Goal: Information Seeking & Learning: Learn about a topic

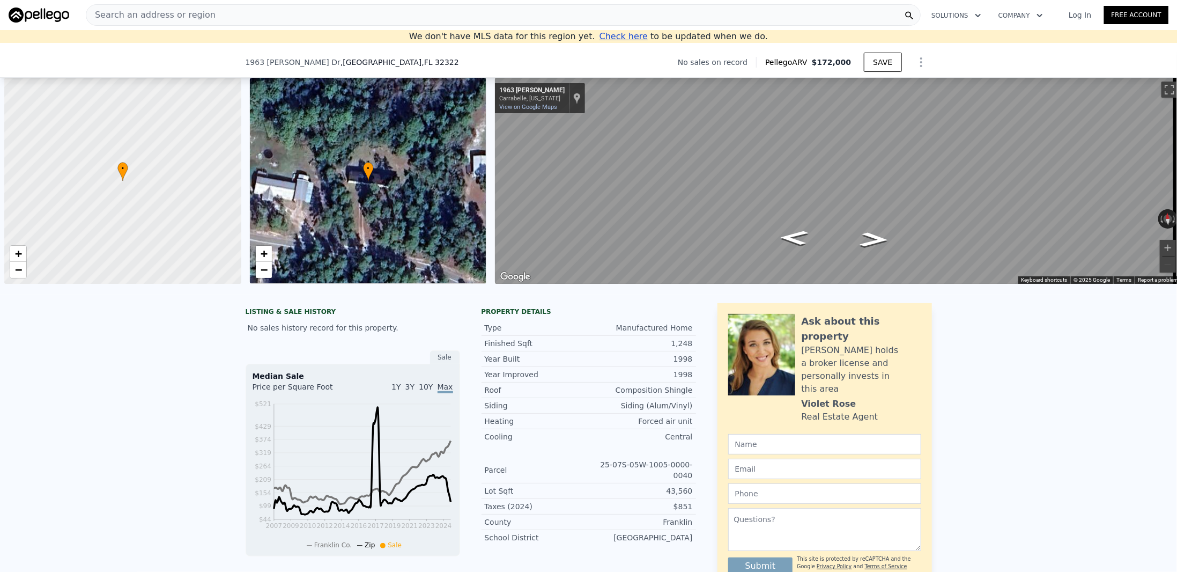
scroll to position [0, 4]
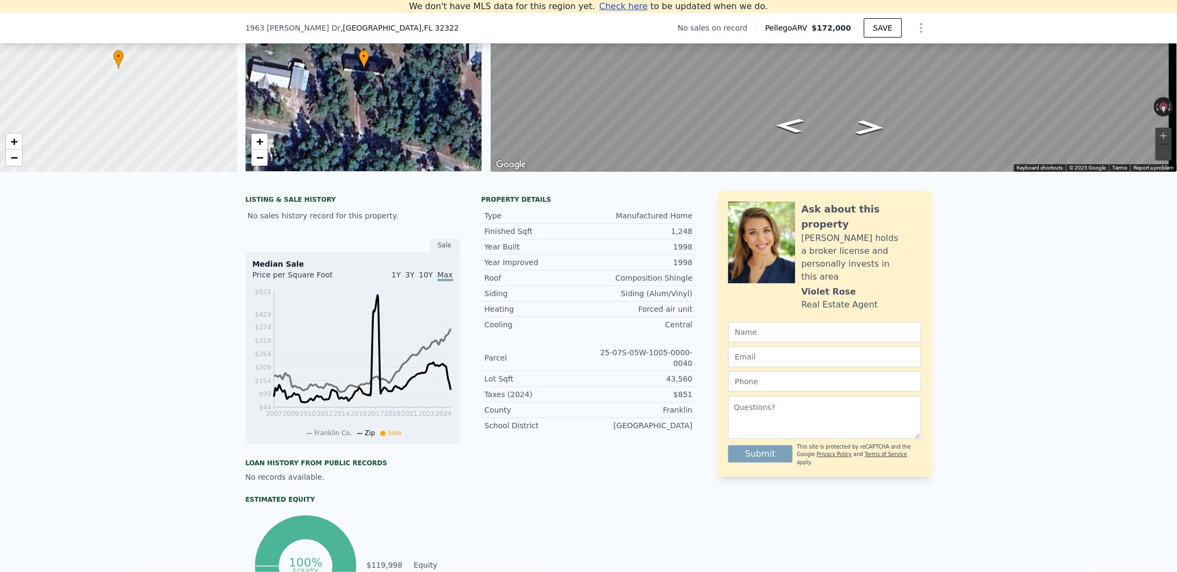
checkbox input "true"
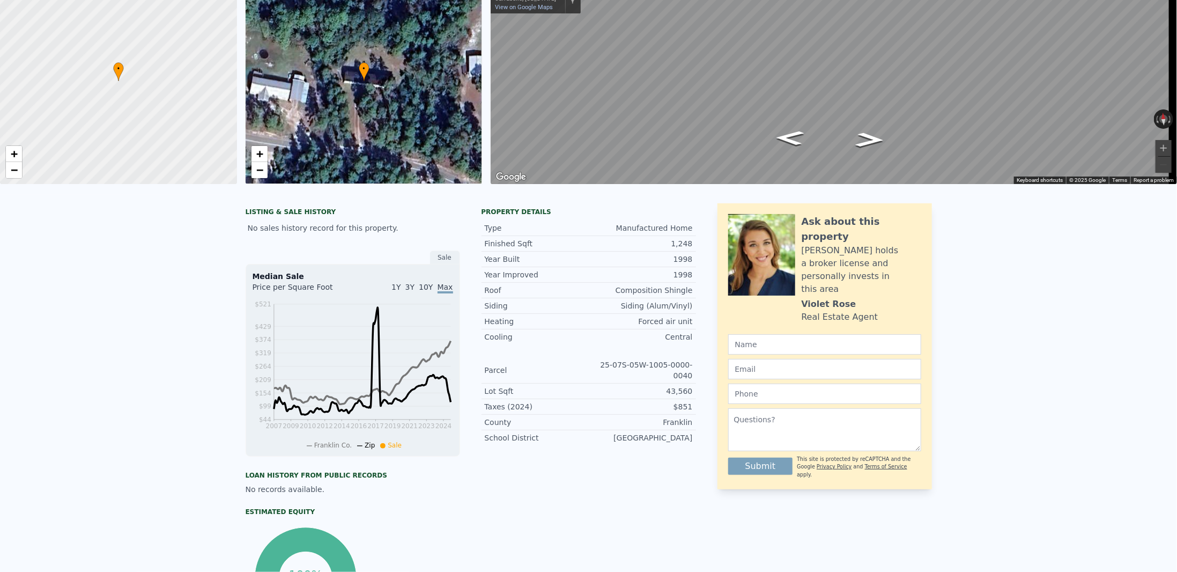
scroll to position [0, 0]
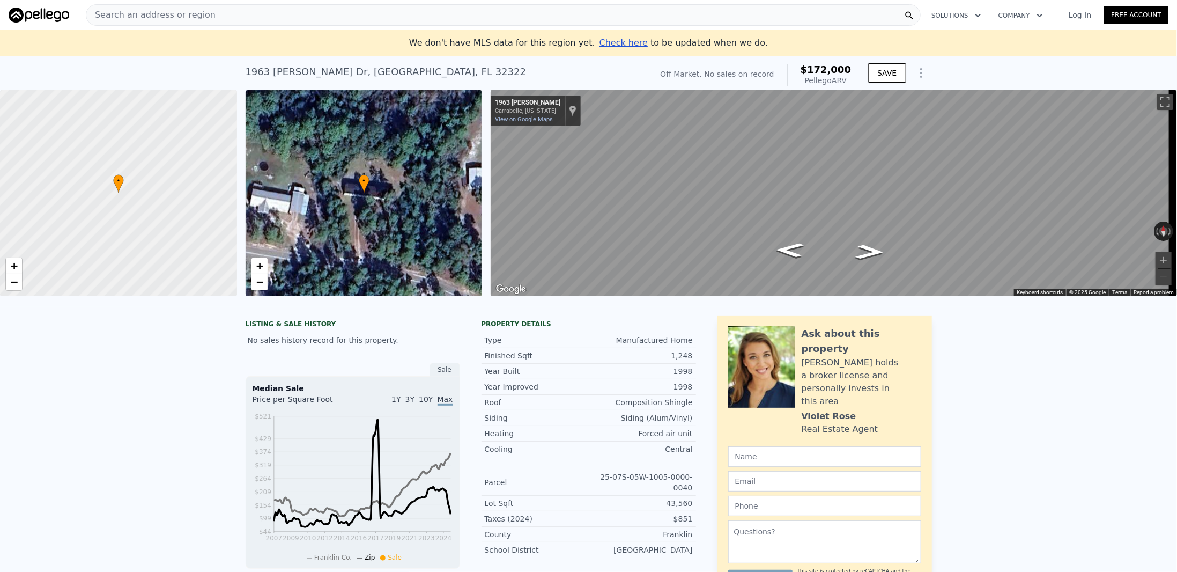
click at [523, 10] on div "Search an address or region" at bounding box center [503, 14] width 835 height 21
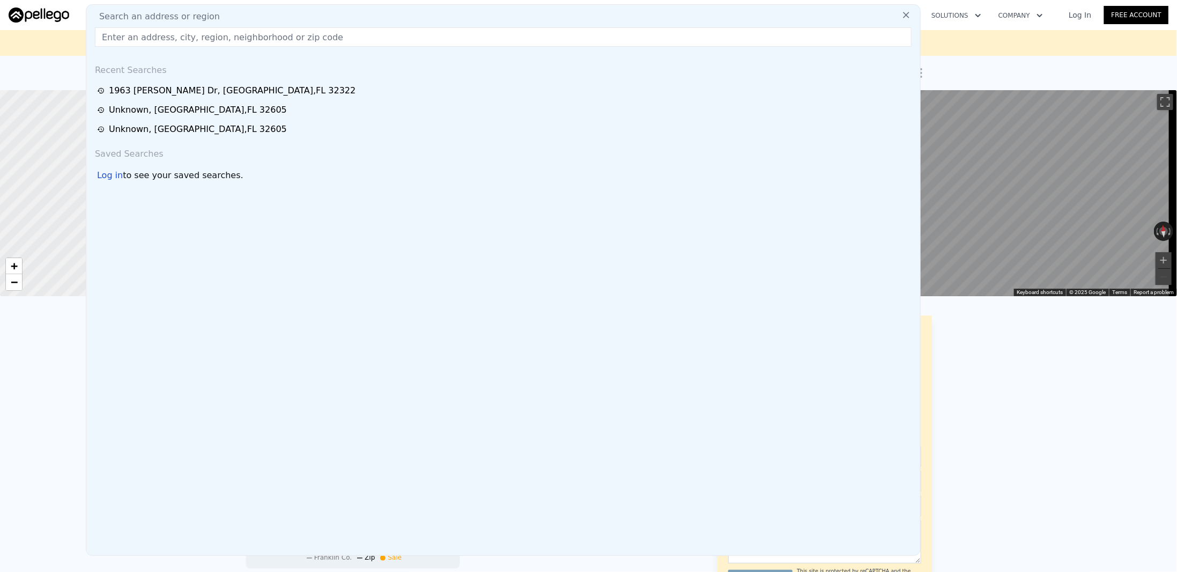
type input "164 Deloris Madison Dr, Midway, FL 32343"
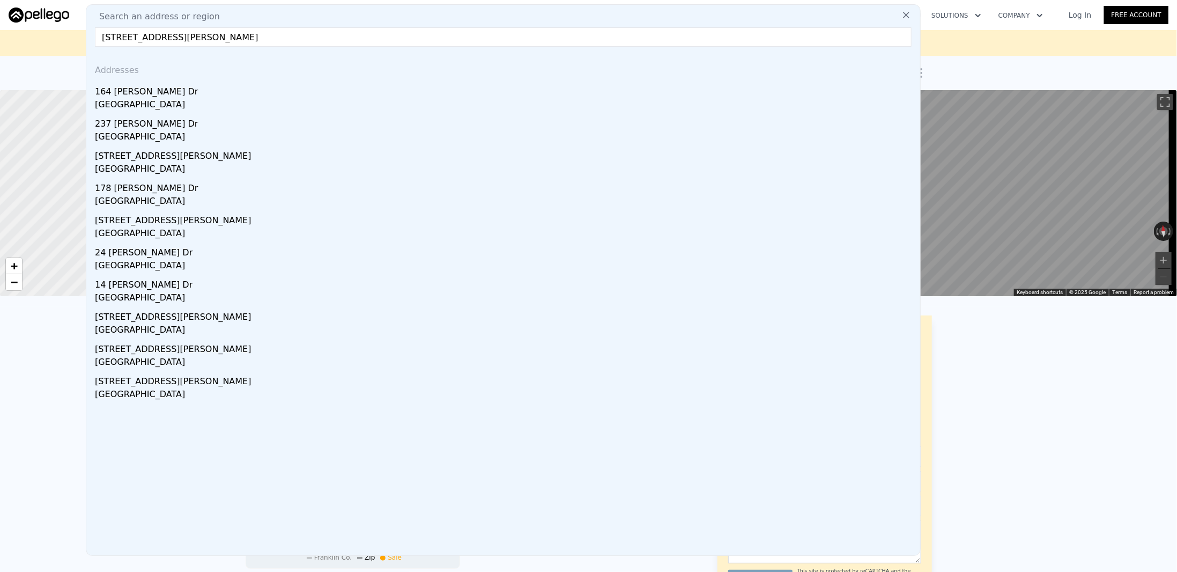
drag, startPoint x: 149, startPoint y: 92, endPoint x: 485, endPoint y: 144, distance: 340.3
click at [149, 92] on div "164 Deloris Madison Dr" at bounding box center [505, 89] width 821 height 17
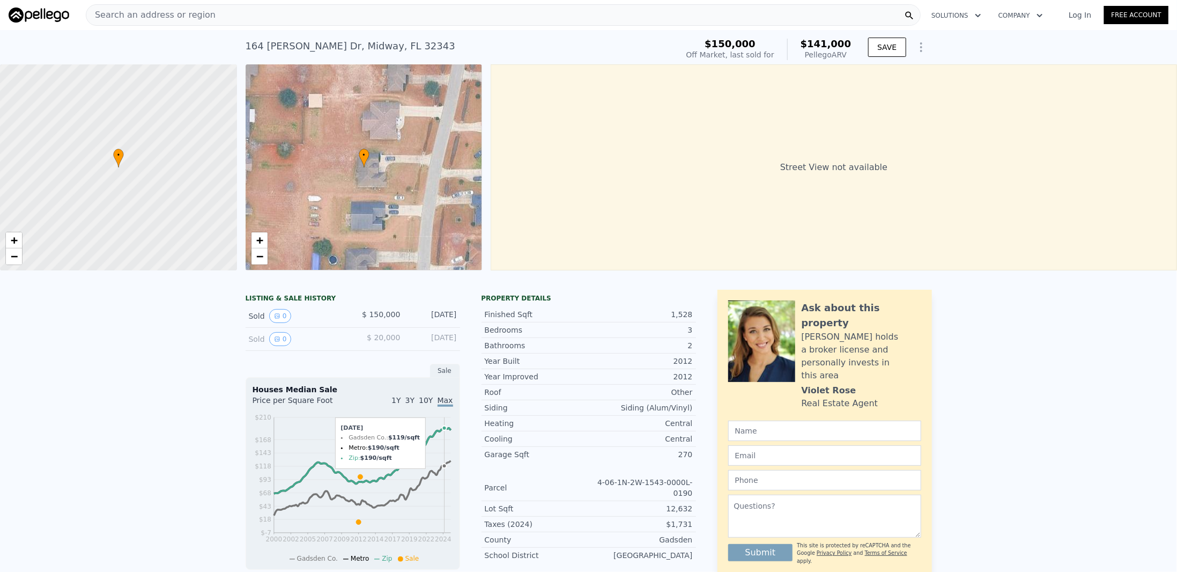
click at [805, 11] on div "Search an address or region" at bounding box center [503, 14] width 835 height 21
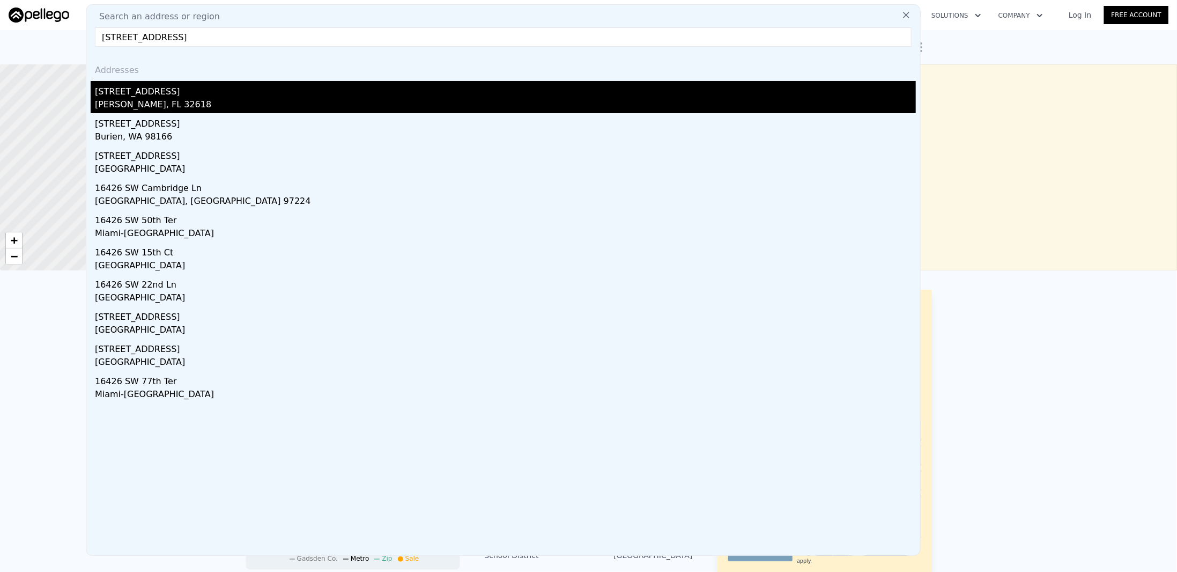
type input "16426 SW 137TH AVE"
click at [152, 96] on div "16426 SW 137th Ave" at bounding box center [505, 89] width 821 height 17
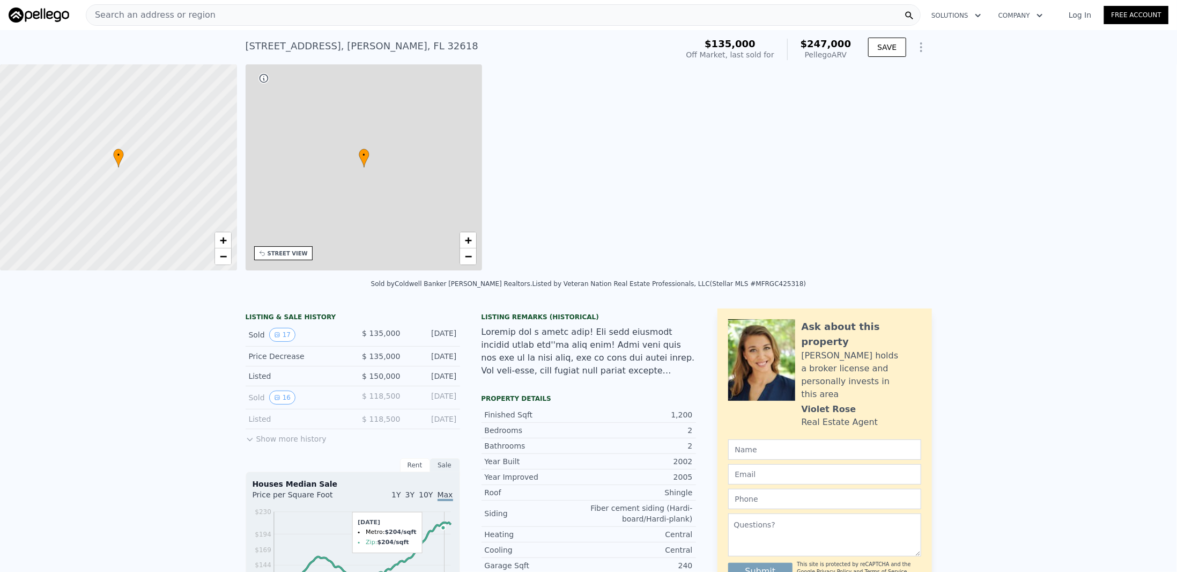
type input "1"
type input "960"
type input "1526"
type input "10019"
type input "15246"
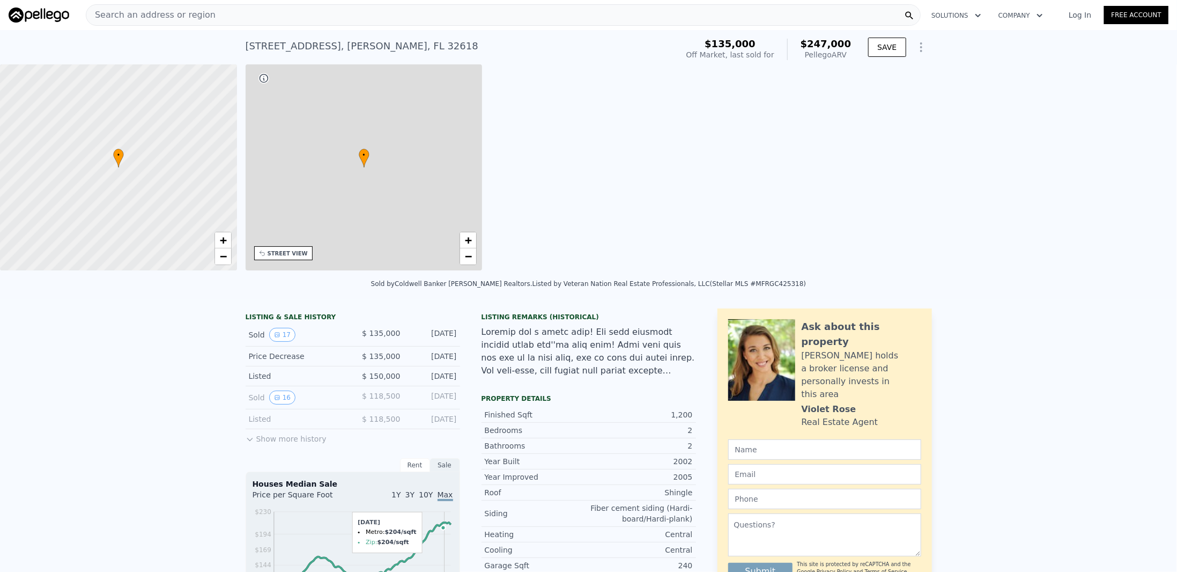
type input "$ 247,000"
type input "$ 87,604"
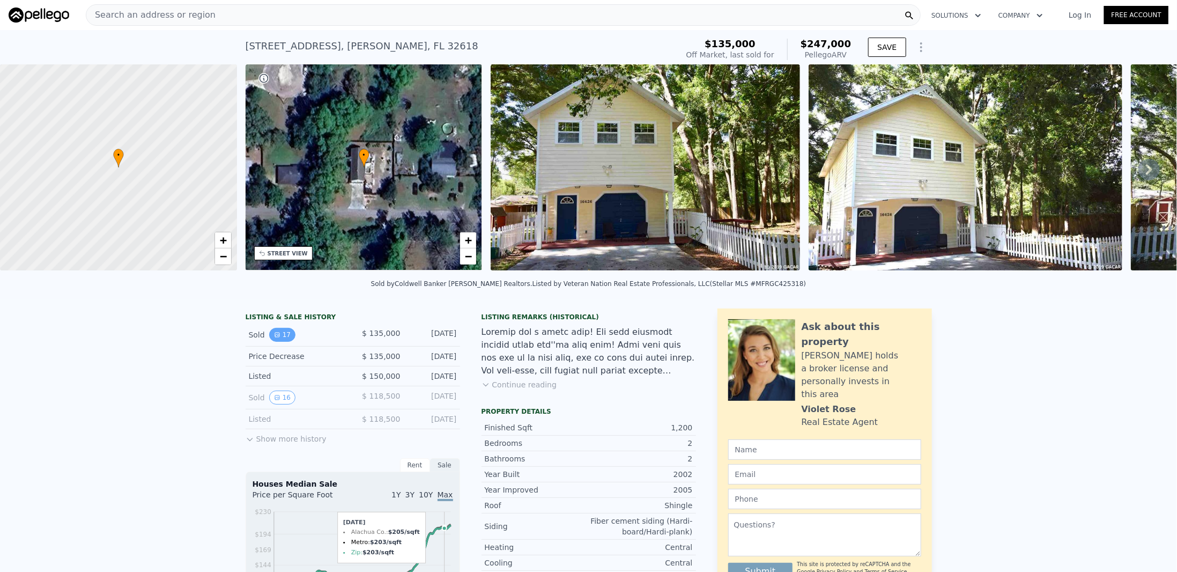
click at [277, 338] on button "17" at bounding box center [282, 335] width 26 height 14
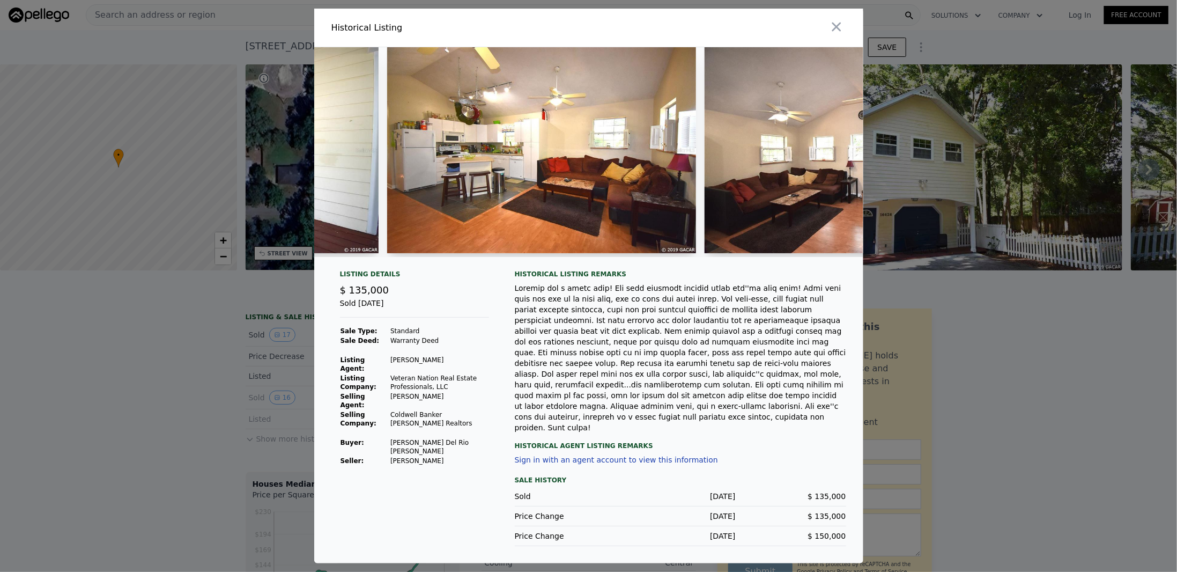
scroll to position [0, 1616]
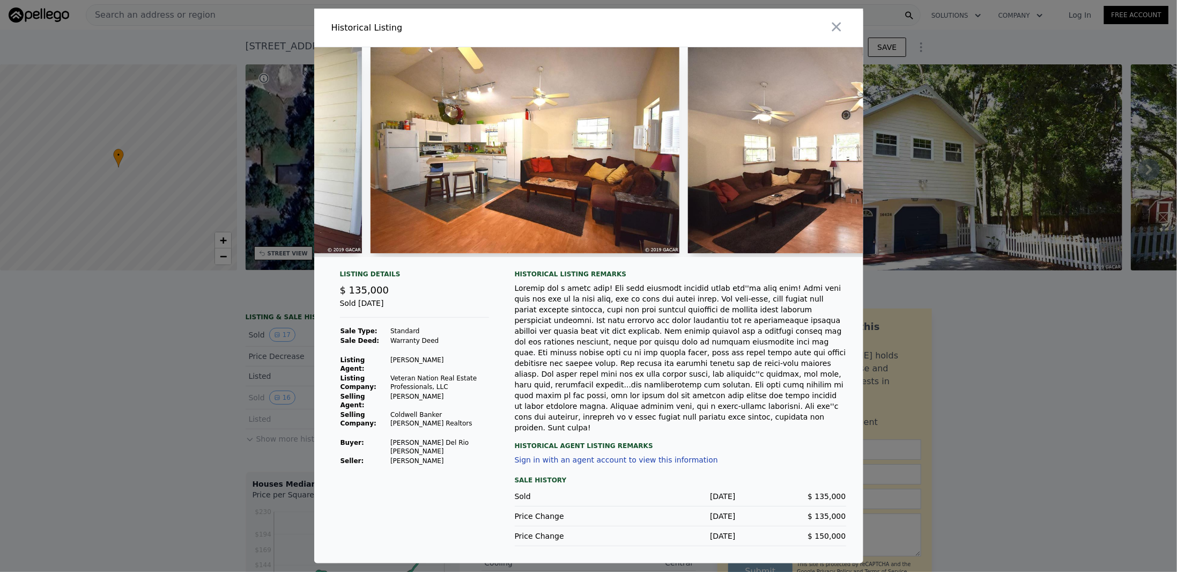
click at [438, 153] on img at bounding box center [525, 150] width 309 height 206
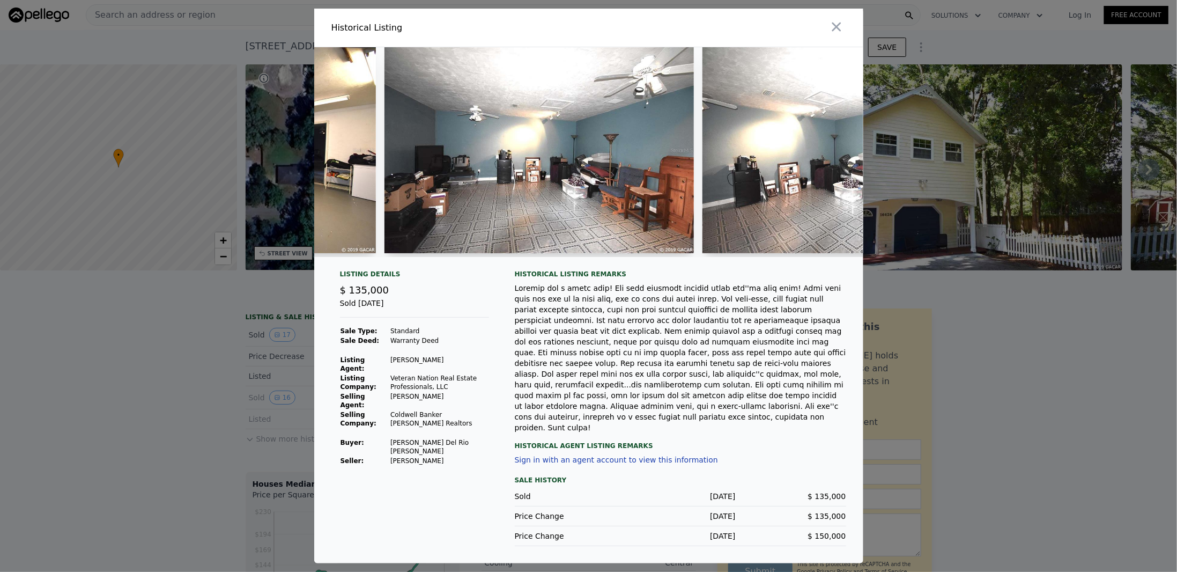
scroll to position [0, 3978]
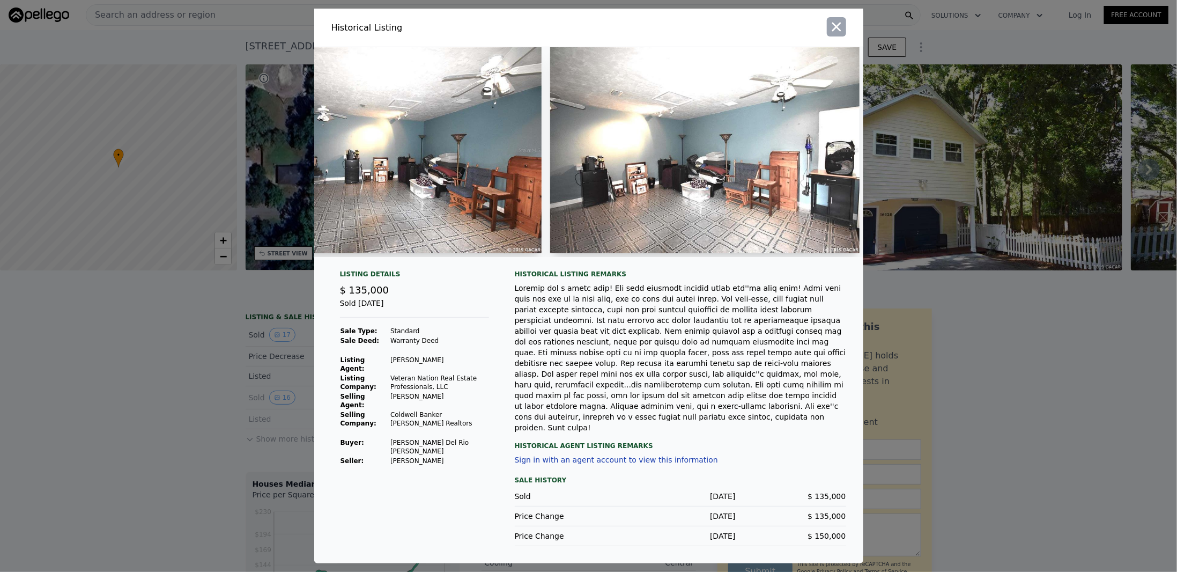
click at [834, 34] on icon "button" at bounding box center [836, 26] width 15 height 15
